Goal: Task Accomplishment & Management: Manage account settings

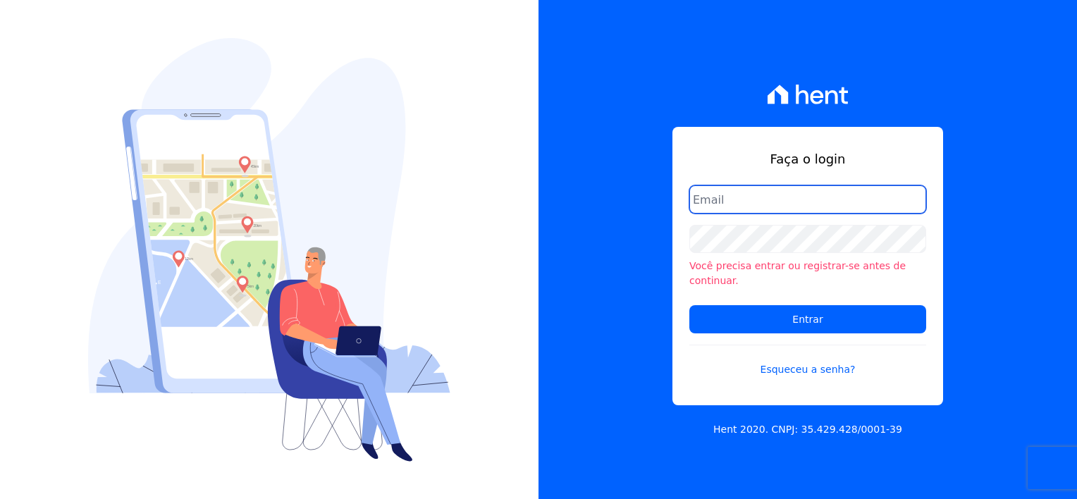
click at [753, 206] on input "email" at bounding box center [808, 199] width 237 height 28
type input "[EMAIL_ADDRESS][DOMAIN_NAME]"
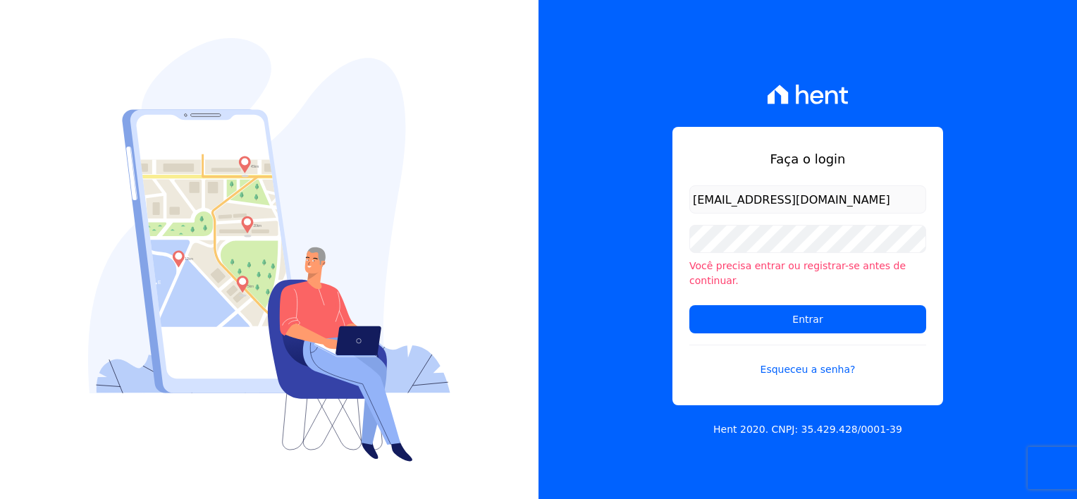
click at [730, 273] on li "Você precisa entrar ou registrar-se antes de continuar." at bounding box center [808, 274] width 237 height 30
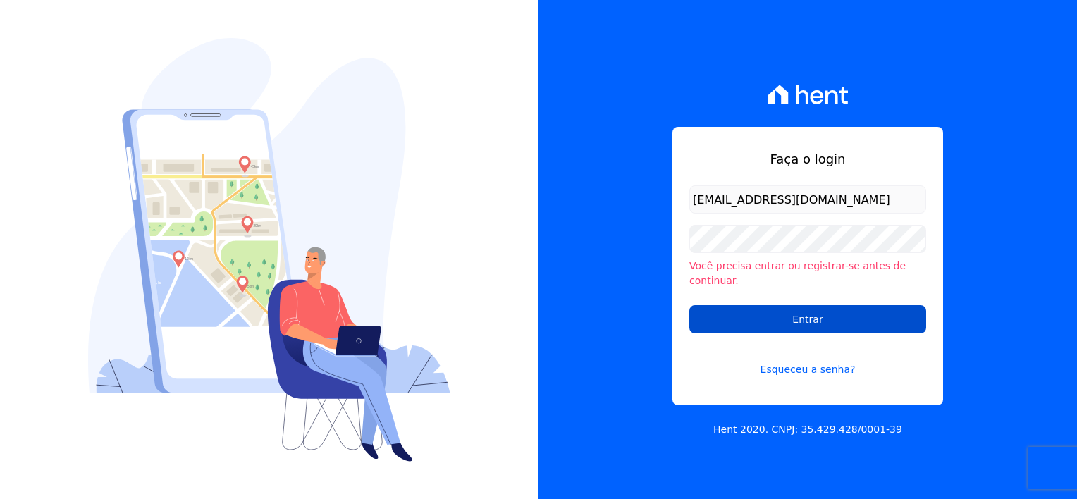
drag, startPoint x: 824, startPoint y: 320, endPoint x: 821, endPoint y: 312, distance: 8.5
click at [824, 320] on input "Entrar" at bounding box center [808, 319] width 237 height 28
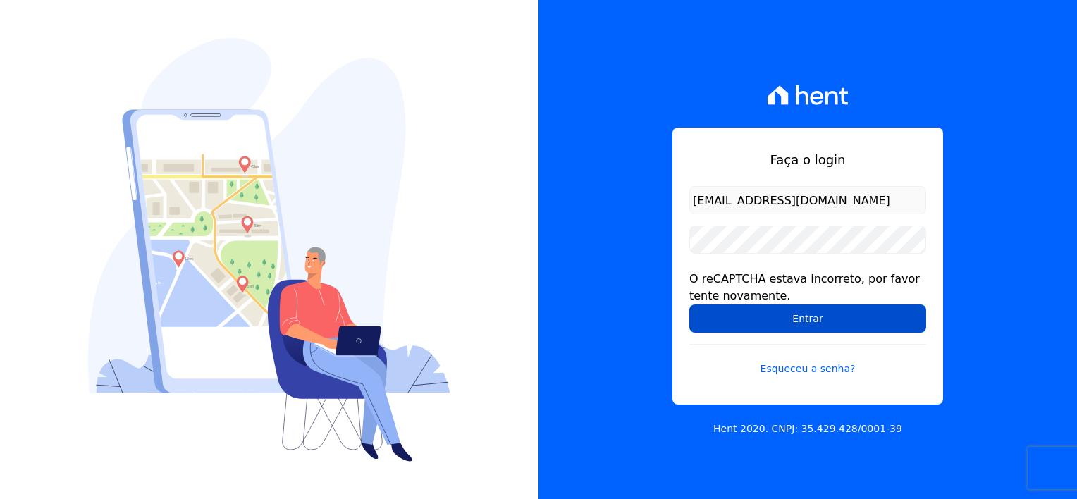
click at [787, 326] on input "Entrar" at bounding box center [808, 319] width 237 height 28
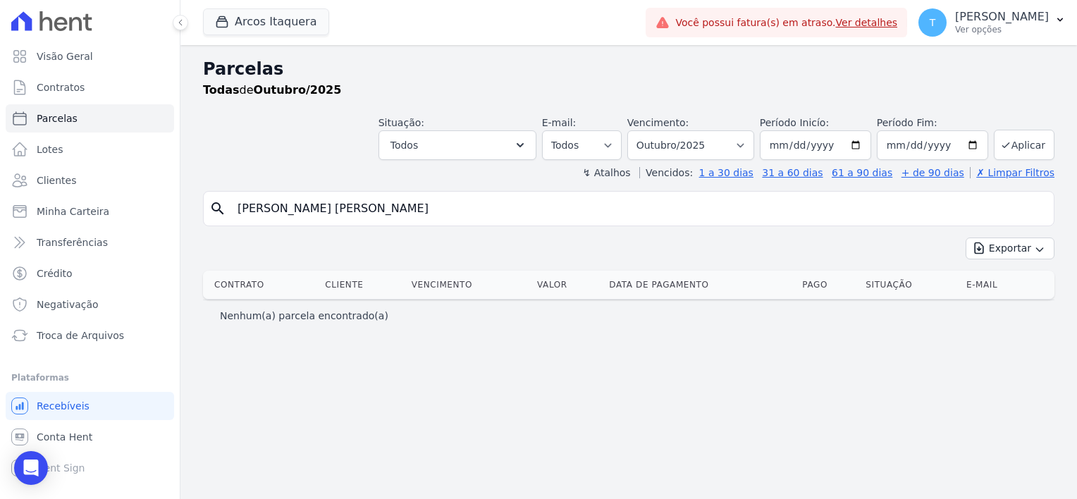
select select
click at [836, 20] on link "Ver detalhes" at bounding box center [867, 22] width 62 height 11
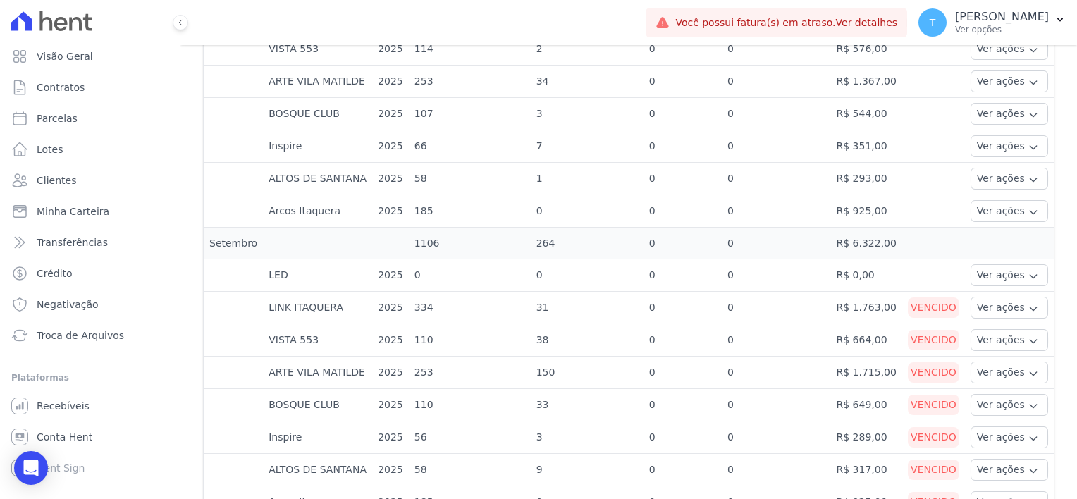
scroll to position [564, 0]
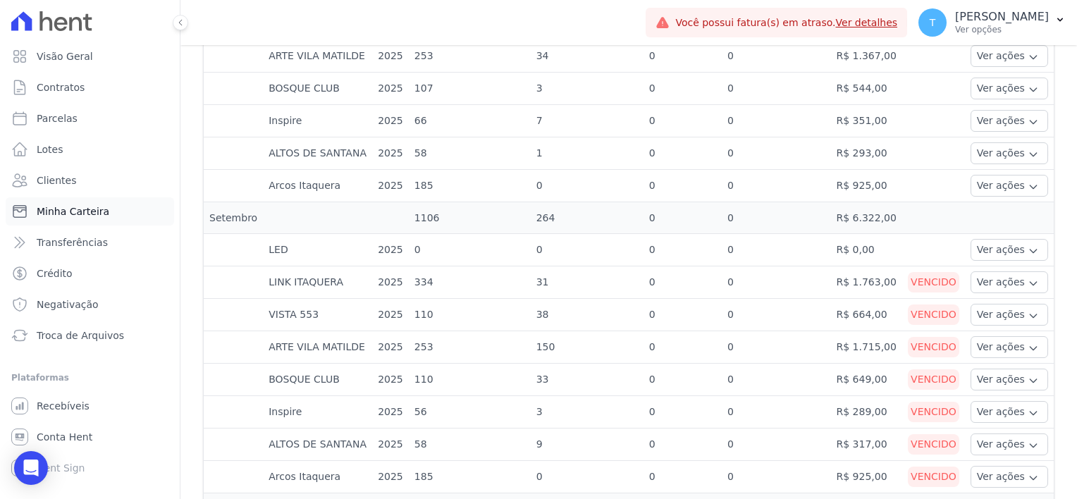
click at [94, 210] on span "Minha Carteira" at bounding box center [73, 211] width 73 height 14
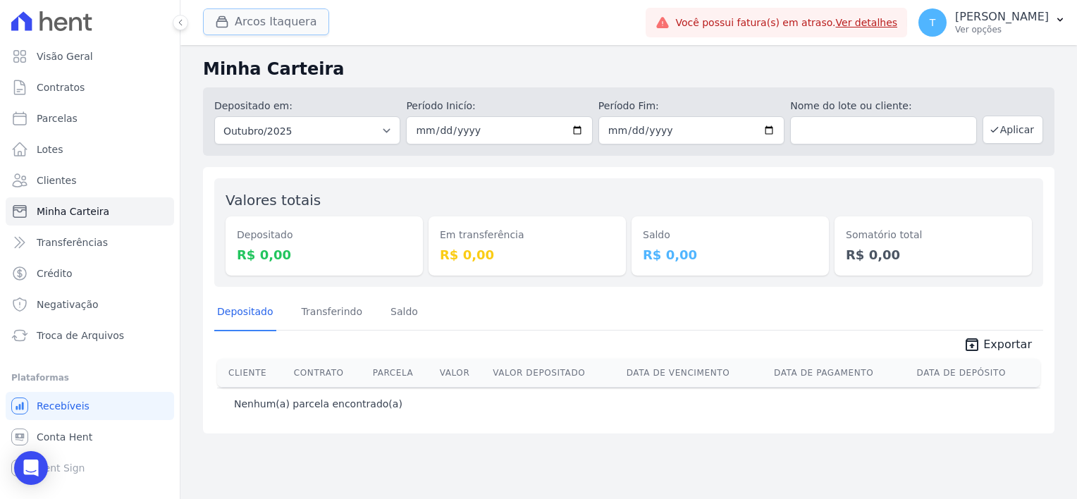
click at [292, 27] on button "Arcos Itaquera" at bounding box center [266, 21] width 126 height 27
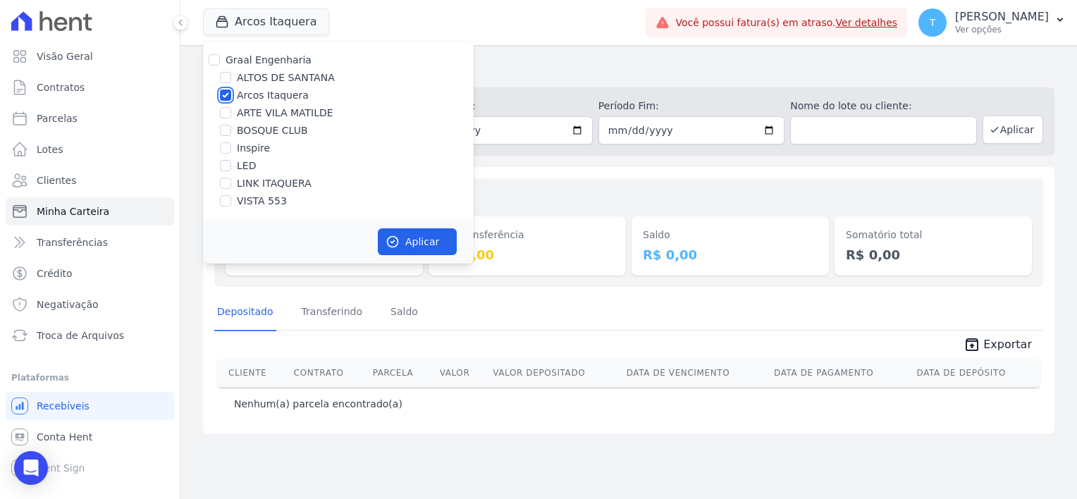
click at [226, 96] on input "Arcos Itaquera" at bounding box center [225, 95] width 11 height 11
checkbox input "false"
click at [226, 186] on input "LINK ITAQUERA" at bounding box center [225, 183] width 11 height 11
checkbox input "true"
click at [427, 242] on button "Aplicar" at bounding box center [417, 241] width 79 height 27
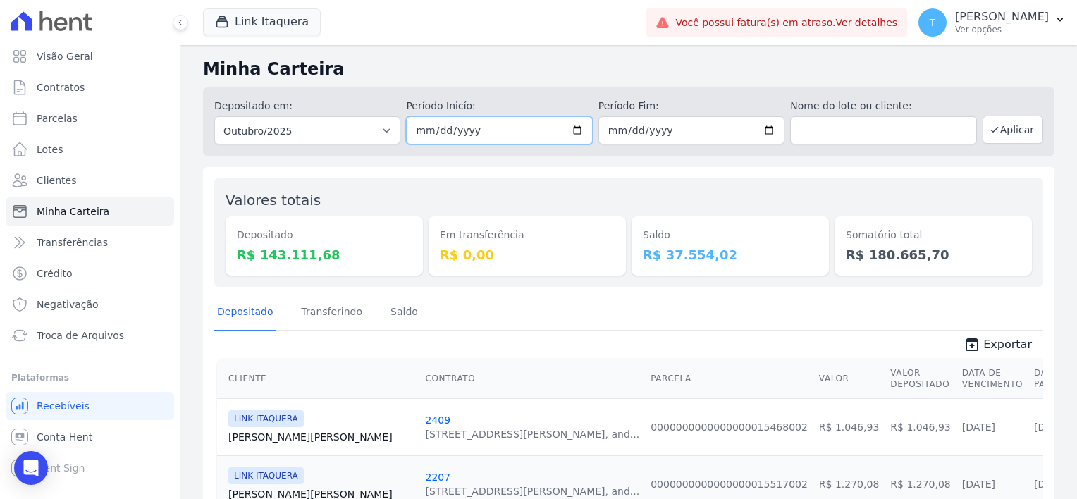
click at [575, 126] on input "2025-10-01" at bounding box center [499, 130] width 186 height 28
type input "2025-10-10"
click at [763, 133] on input "2025-10-31" at bounding box center [692, 130] width 186 height 28
type input "2025-10-13"
click at [998, 133] on button "Aplicar" at bounding box center [1013, 130] width 61 height 28
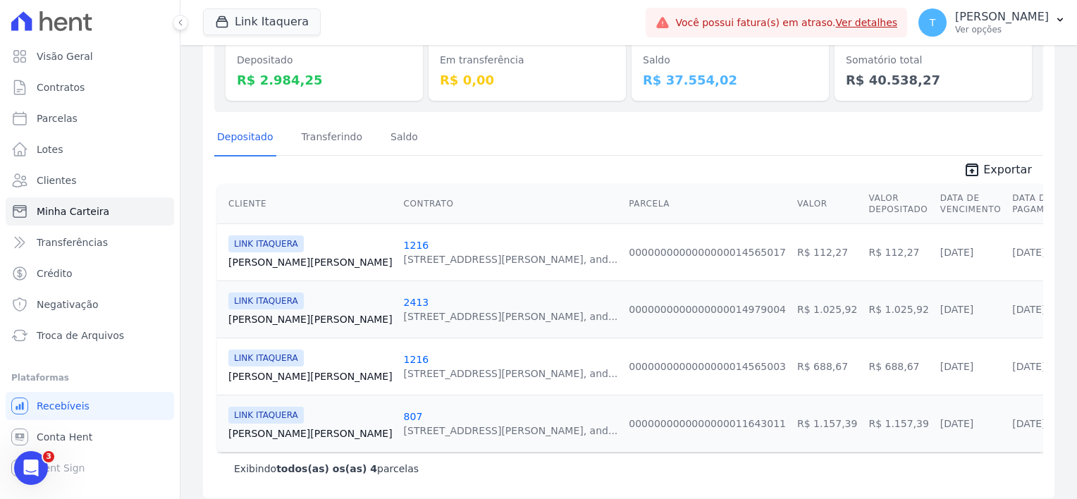
scroll to position [183, 0]
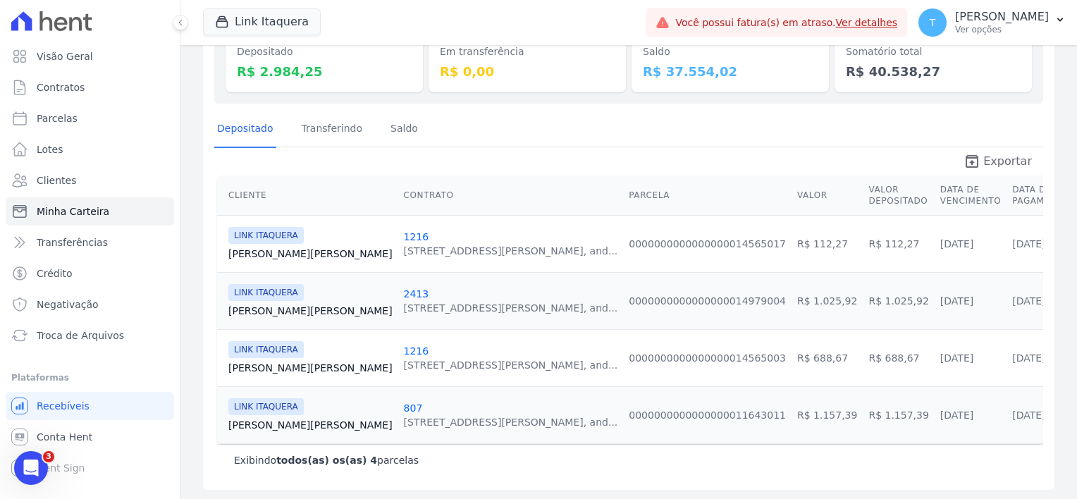
click at [970, 158] on icon "unarchive" at bounding box center [972, 161] width 17 height 17
click at [266, 313] on link "Alessandra Silva" at bounding box center [310, 311] width 164 height 14
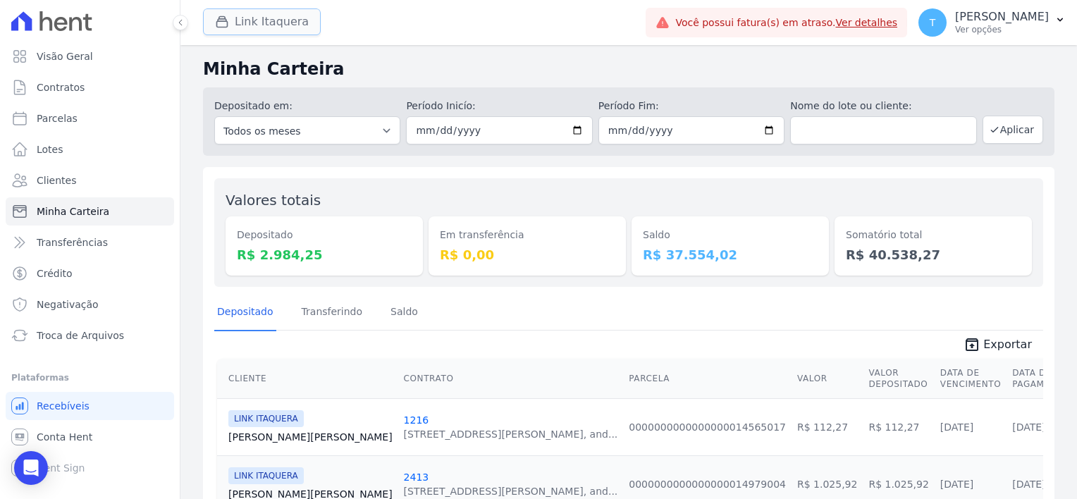
click at [281, 22] on button "Link Itaquera" at bounding box center [262, 21] width 118 height 27
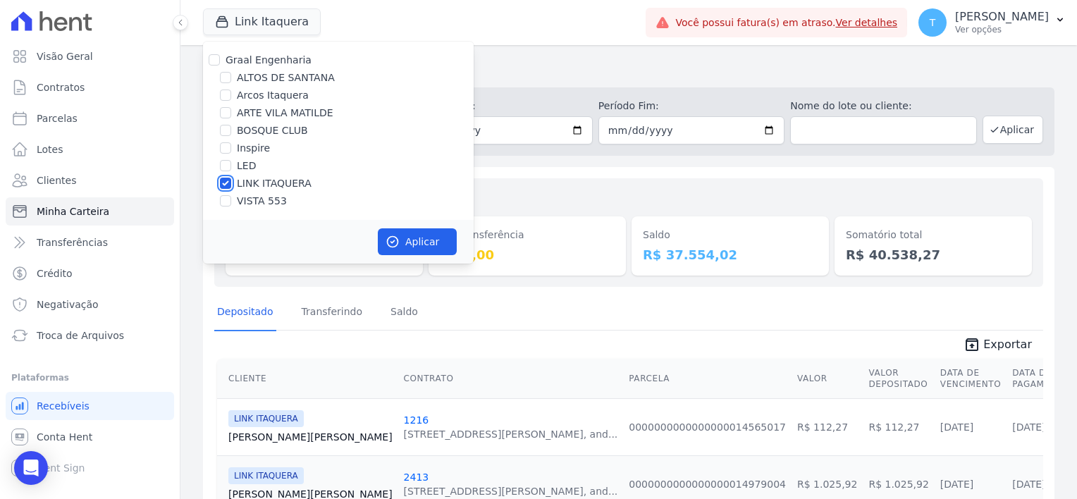
click at [224, 183] on input "LINK ITAQUERA" at bounding box center [225, 183] width 11 height 11
checkbox input "false"
click at [224, 152] on input "Inspire" at bounding box center [225, 147] width 11 height 11
checkbox input "true"
click at [423, 245] on button "Aplicar" at bounding box center [417, 241] width 79 height 27
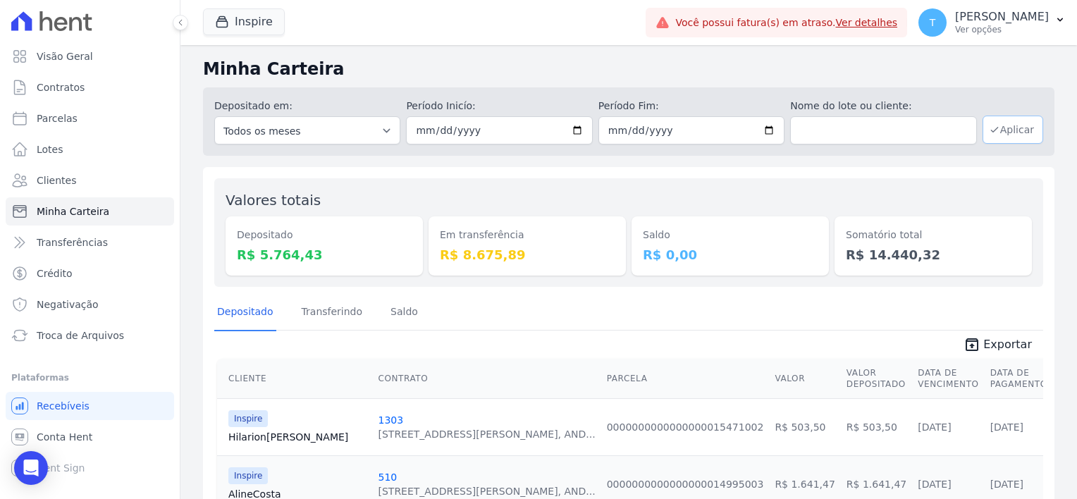
click at [999, 128] on button "Aplicar" at bounding box center [1013, 130] width 61 height 28
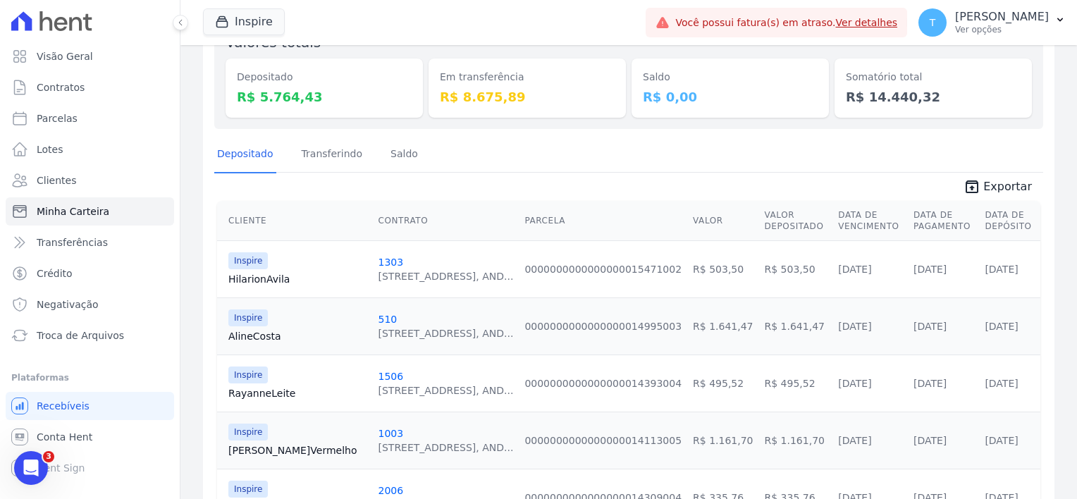
scroll to position [157, 0]
click at [989, 193] on span "Exportar" at bounding box center [1008, 188] width 49 height 17
click at [702, 148] on div "Depositado Transferindo Saldo" at bounding box center [628, 156] width 829 height 35
click at [1059, 20] on icon "button" at bounding box center [1061, 20] width 6 height 4
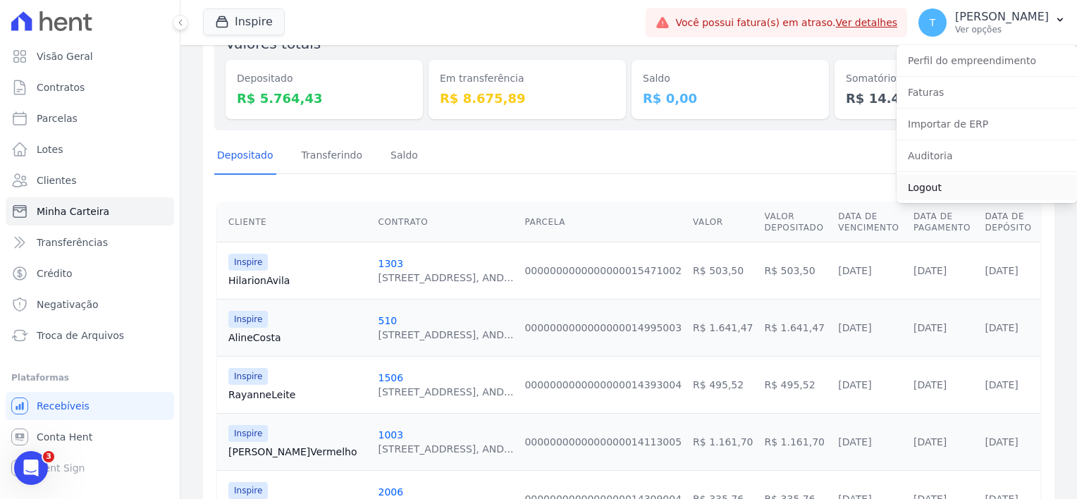
click at [938, 193] on link "Logout" at bounding box center [987, 187] width 181 height 25
